Goal: Navigation & Orientation: Find specific page/section

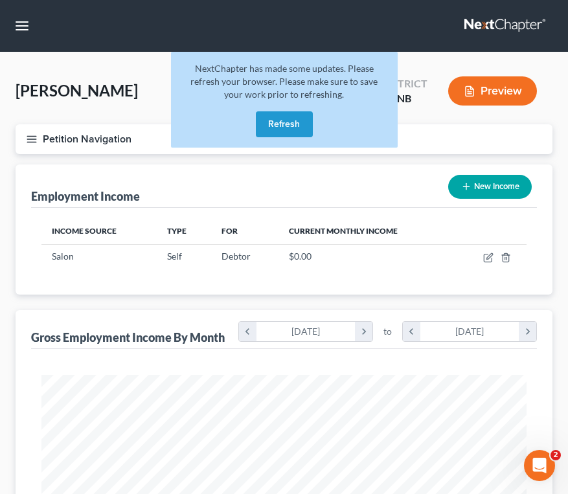
scroll to position [242, 511]
click at [285, 126] on button "Refresh" at bounding box center [284, 124] width 57 height 26
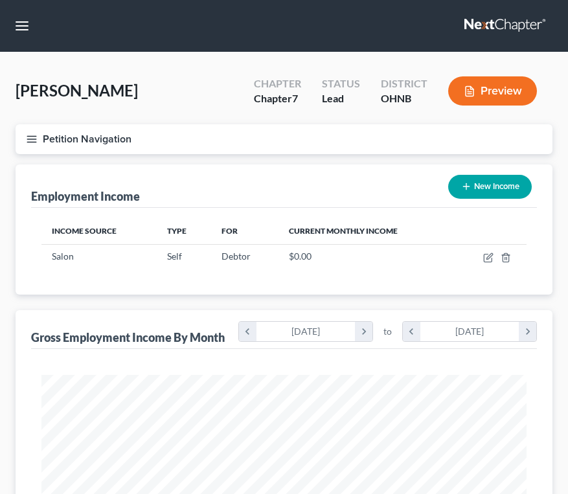
scroll to position [242, 511]
click at [19, 29] on button "button" at bounding box center [21, 25] width 23 height 23
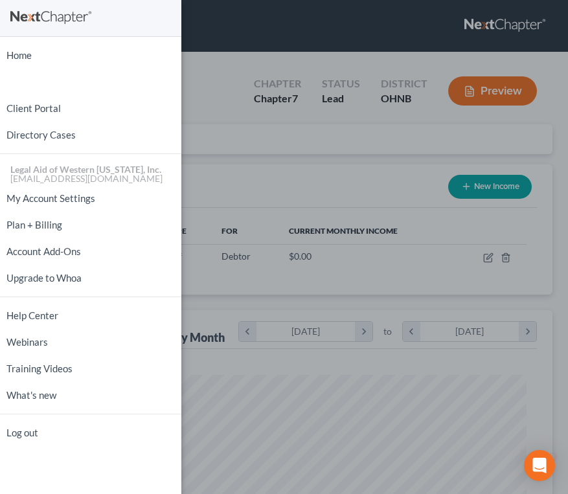
scroll to position [0, 0]
click at [25, 52] on link "Home" at bounding box center [90, 55] width 181 height 23
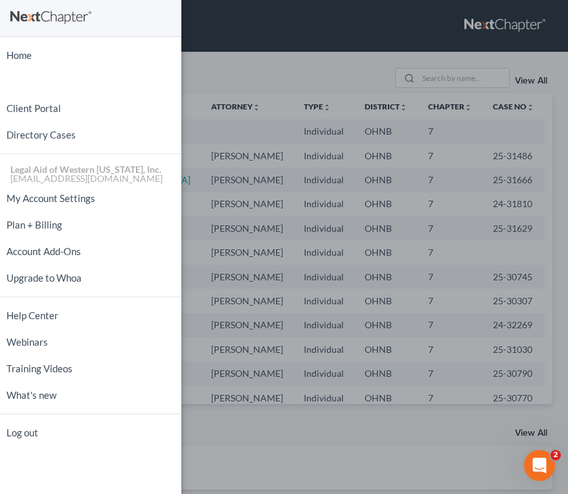
click at [282, 18] on div "Home New Case Client Portal Directory Cases Legal Aid of Western Ohio, Inc. kob…" at bounding box center [284, 247] width 568 height 494
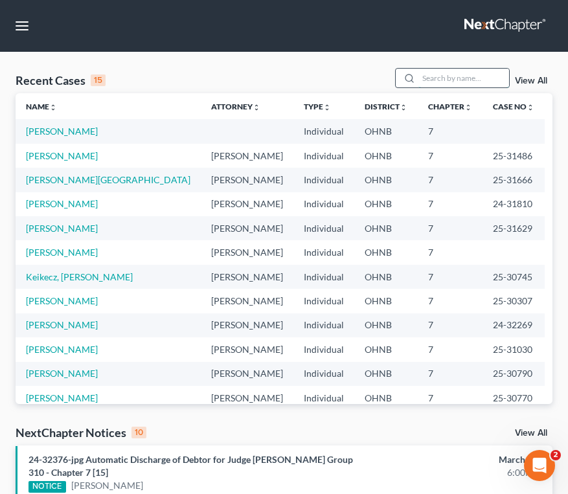
click at [443, 71] on input "search" at bounding box center [464, 78] width 91 height 19
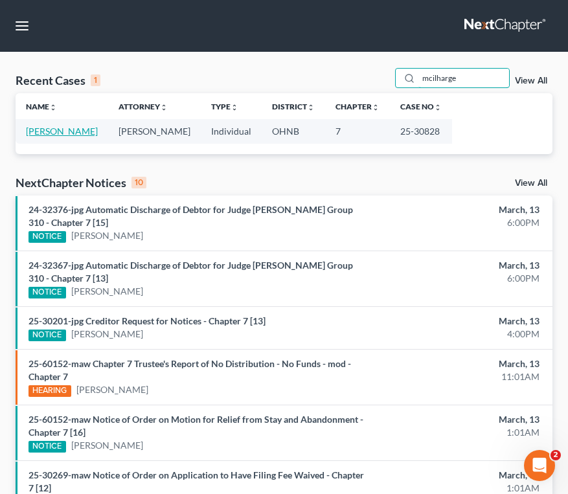
type input "mcilharge"
click at [86, 126] on link "McIlhargey, Amanda" at bounding box center [62, 131] width 72 height 11
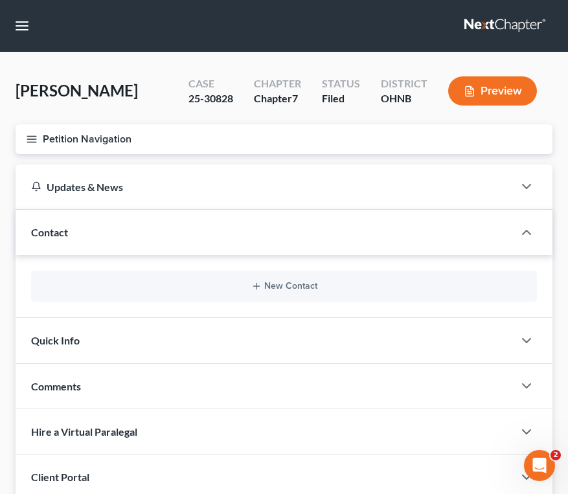
click at [36, 139] on line "button" at bounding box center [31, 139] width 9 height 0
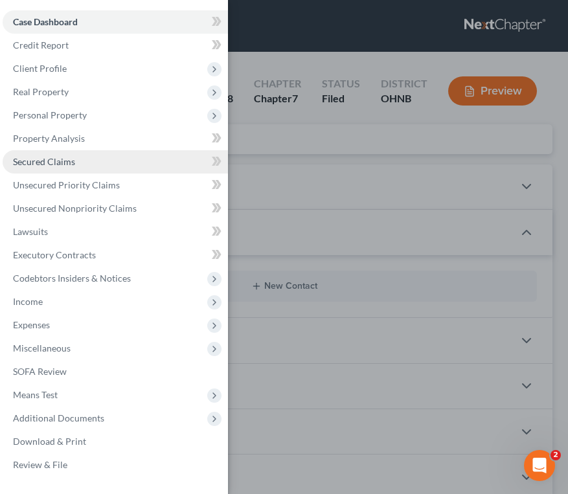
click at [55, 158] on span "Secured Claims" at bounding box center [44, 161] width 62 height 11
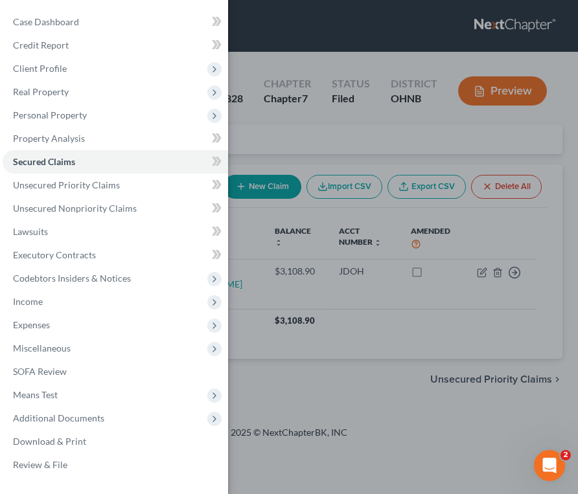
click at [277, 133] on div "Case Dashboard Payments Invoices Payments Payments Credit Report Client Profile" at bounding box center [289, 247] width 578 height 494
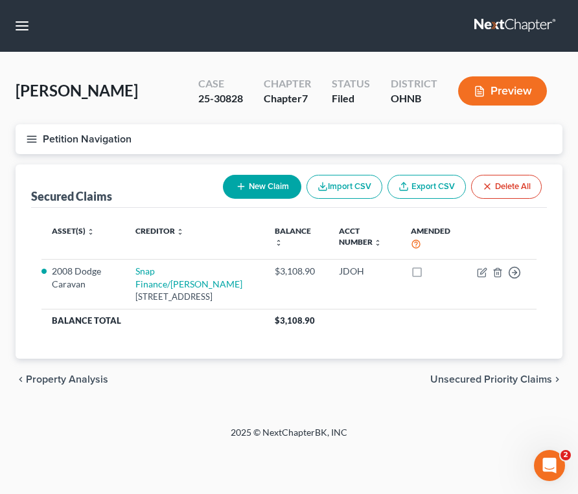
click at [29, 136] on line "button" at bounding box center [31, 136] width 9 height 0
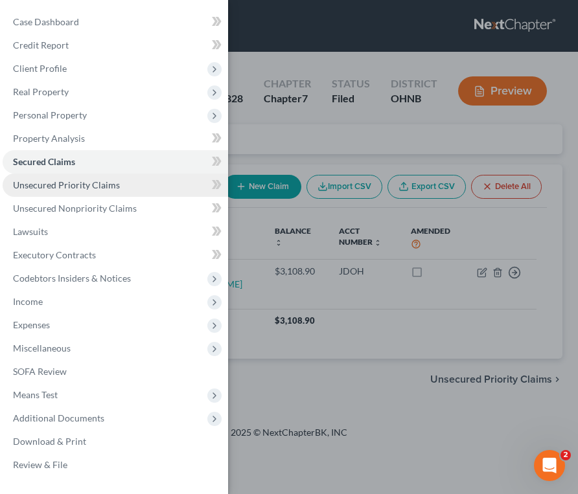
click at [119, 187] on link "Unsecured Priority Claims" at bounding box center [115, 185] width 225 height 23
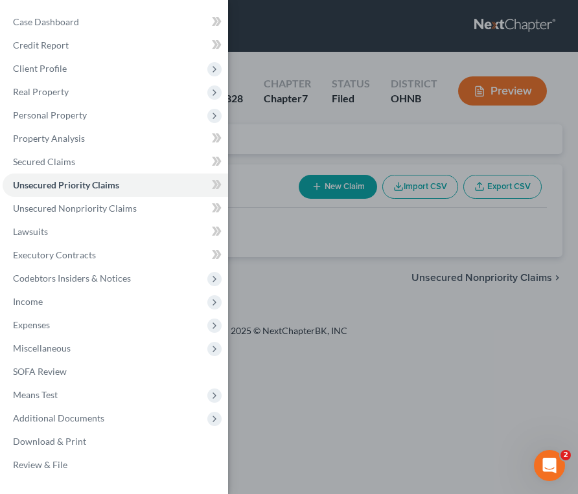
click at [330, 141] on div "Case Dashboard Payments Invoices Payments Payments Credit Report Client Profile" at bounding box center [289, 247] width 578 height 494
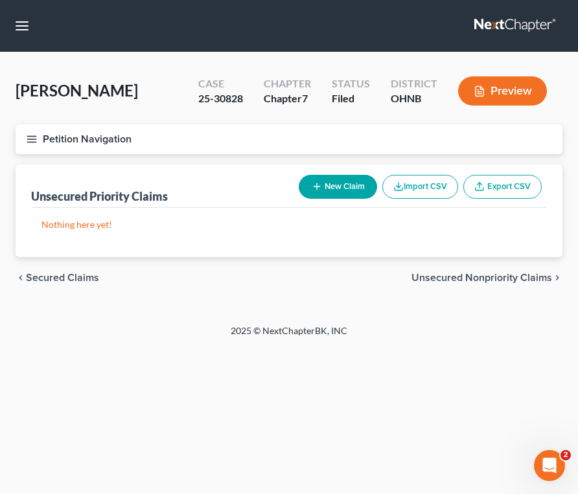
click at [34, 136] on line "button" at bounding box center [31, 136] width 9 height 0
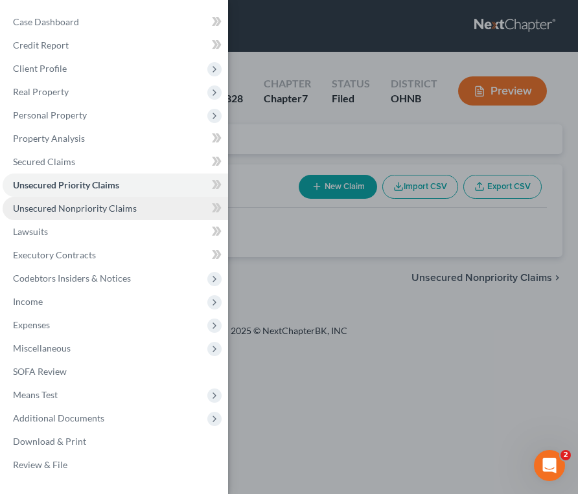
click at [56, 207] on span "Unsecured Nonpriority Claims" at bounding box center [75, 208] width 124 height 11
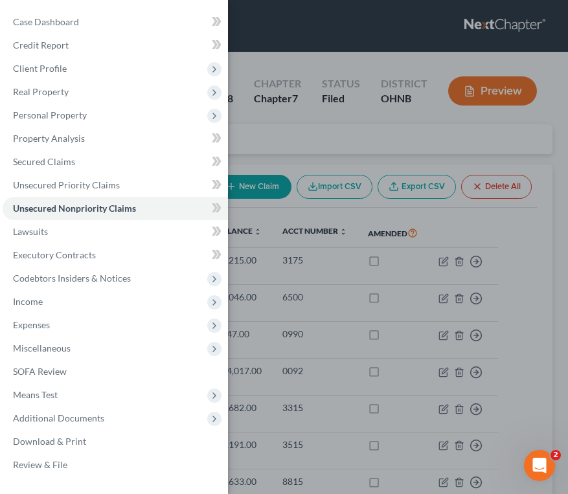
click at [349, 124] on div "Case Dashboard Payments Invoices Payments Payments Credit Report Client Profile" at bounding box center [284, 247] width 568 height 494
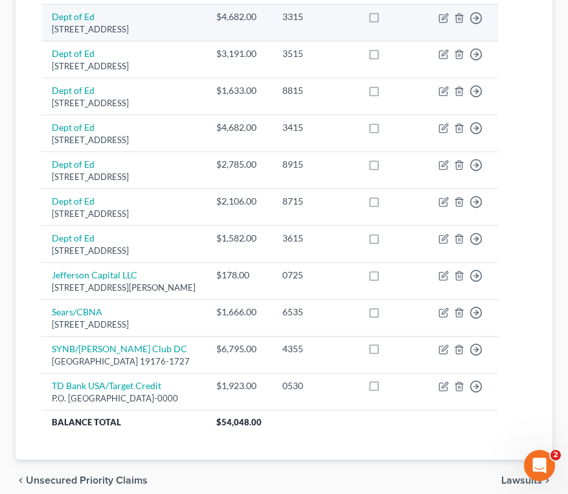
scroll to position [389, 0]
